Goal: Task Accomplishment & Management: Manage account settings

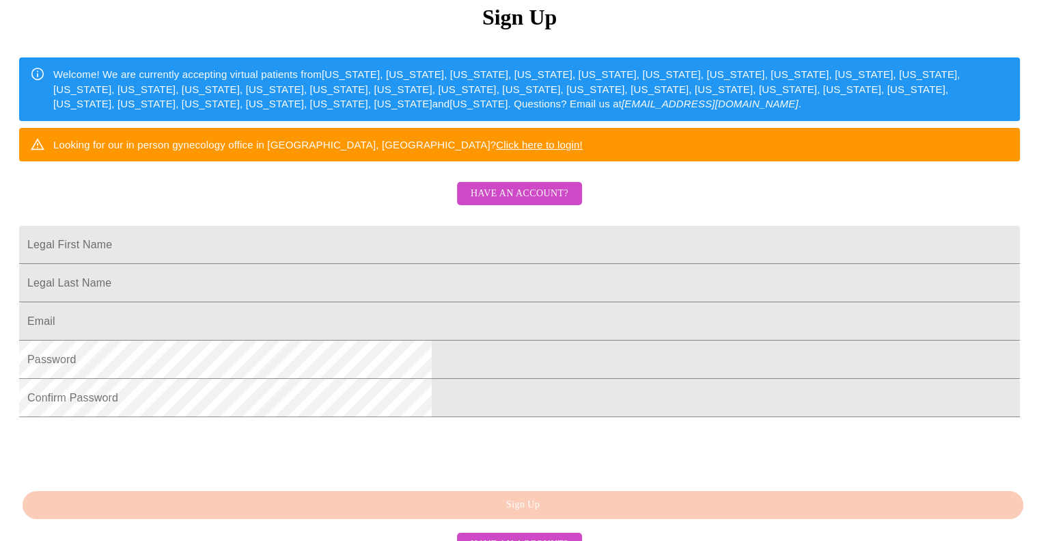
scroll to position [304, 0]
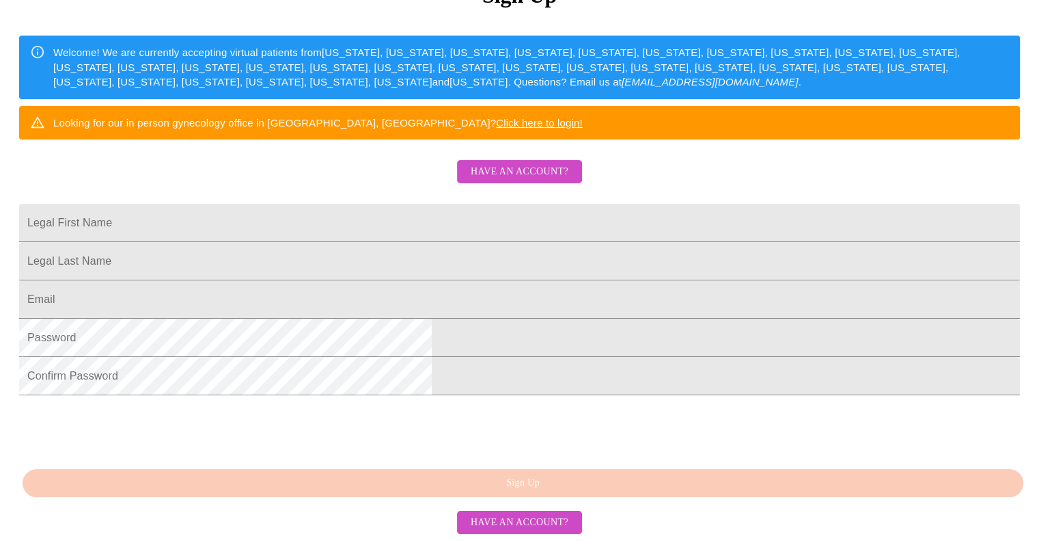
click at [530, 163] on span "Have an account?" at bounding box center [520, 171] width 98 height 17
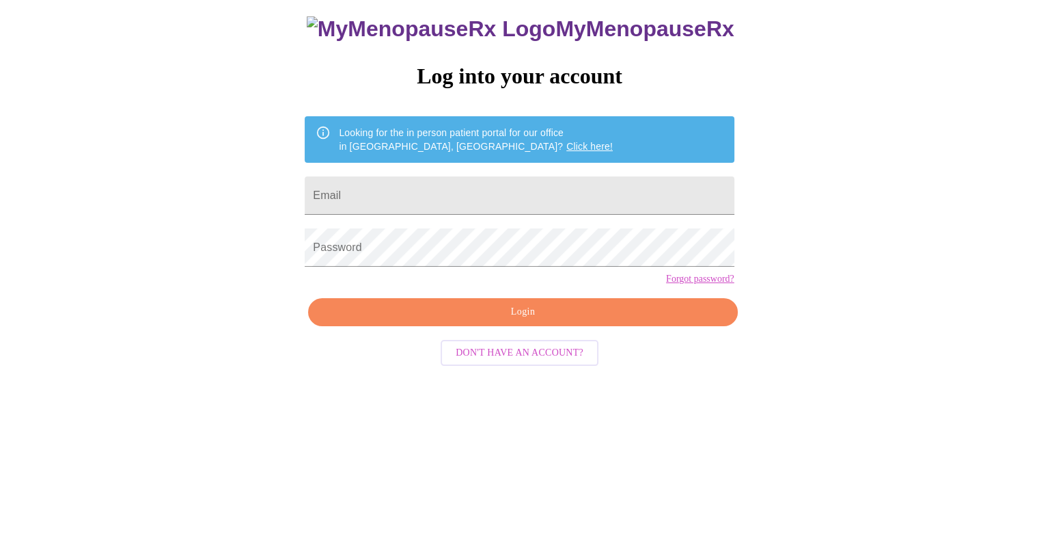
scroll to position [14, 0]
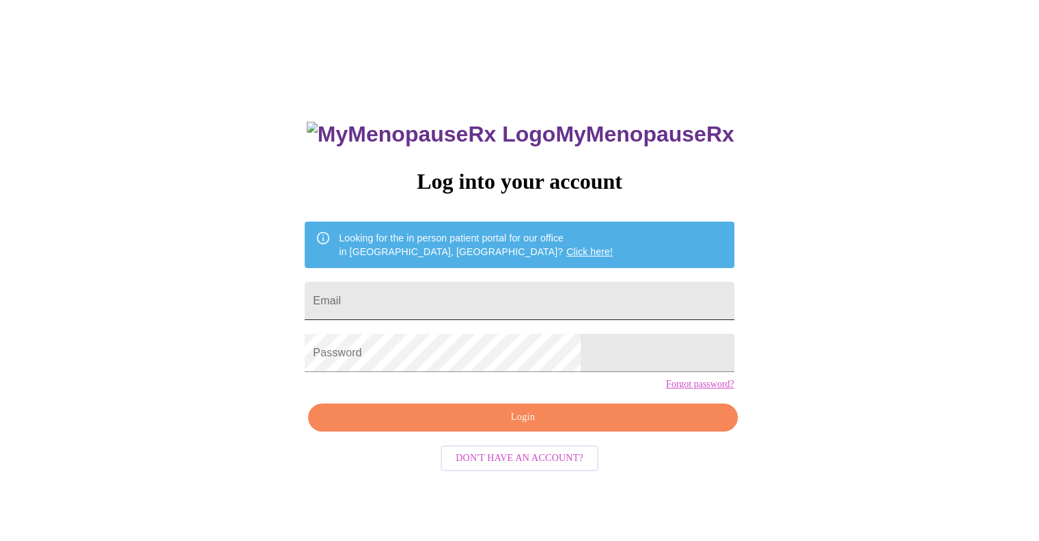
click at [465, 282] on input "Email" at bounding box center [519, 301] width 429 height 38
type input "[EMAIL_ADDRESS][DOMAIN_NAME]"
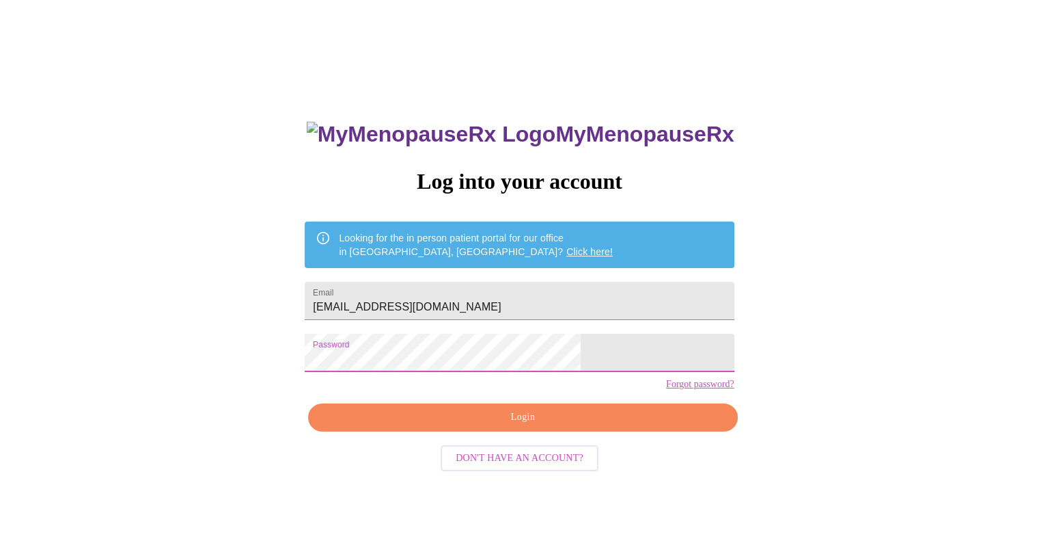
click at [541, 426] on span "Login" at bounding box center [523, 417] width 398 height 17
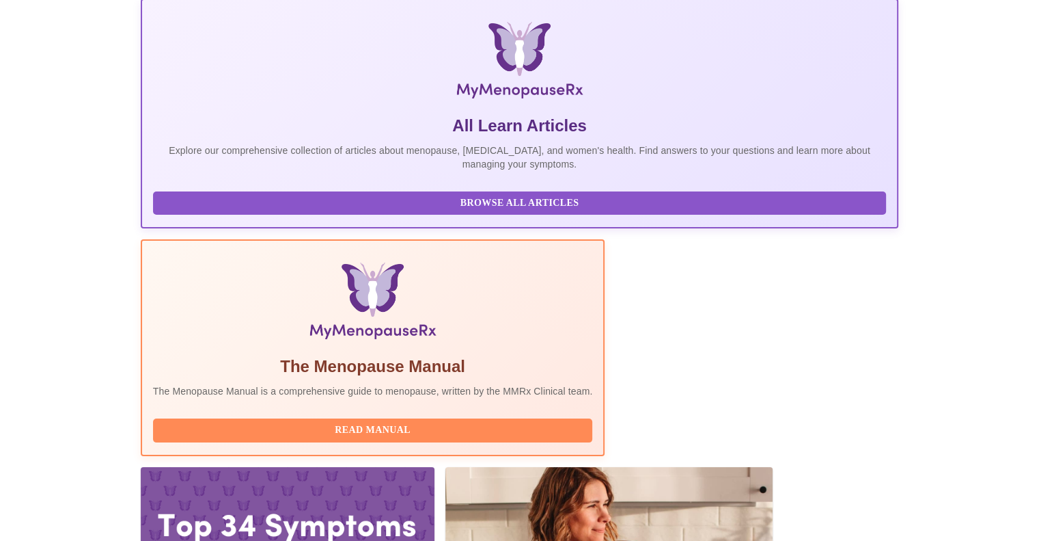
scroll to position [205, 0]
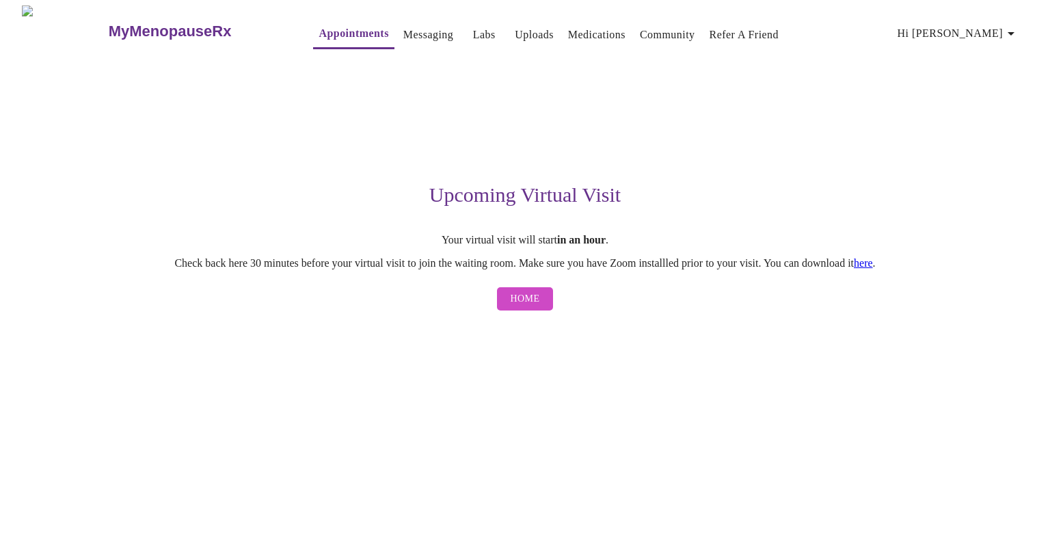
click at [1019, 31] on icon "button" at bounding box center [1010, 33] width 16 height 16
click at [983, 29] on li "Settings" at bounding box center [988, 28] width 63 height 25
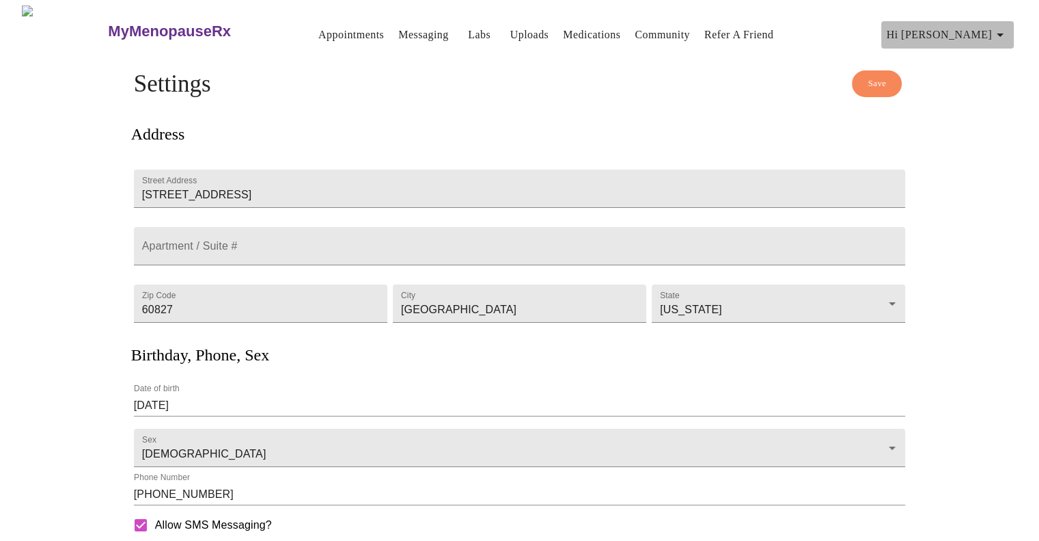
click at [1014, 27] on button "Hi [PERSON_NAME]" at bounding box center [947, 34] width 133 height 27
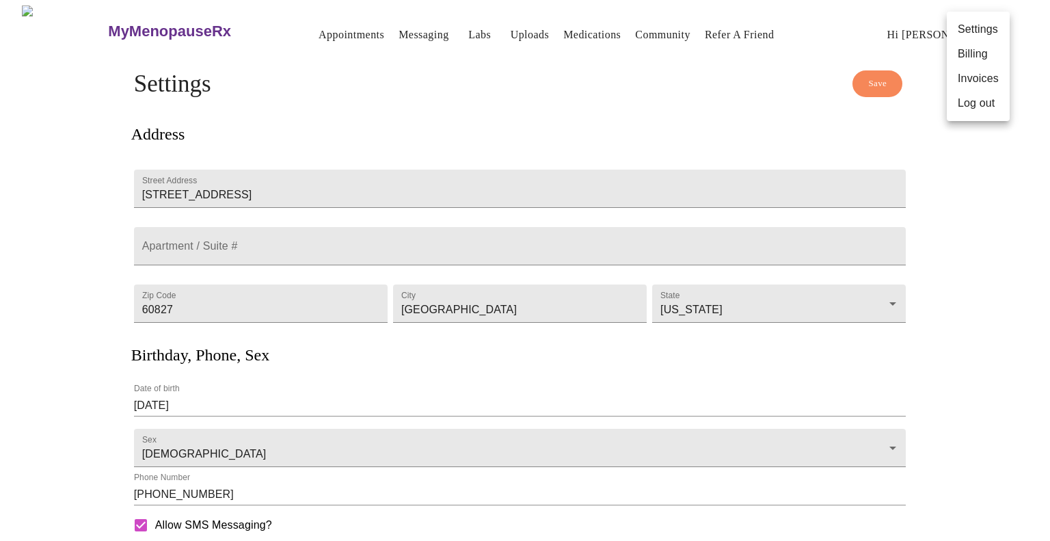
click at [983, 57] on li "Billing" at bounding box center [977, 54] width 63 height 25
